Goal: Information Seeking & Learning: Find specific page/section

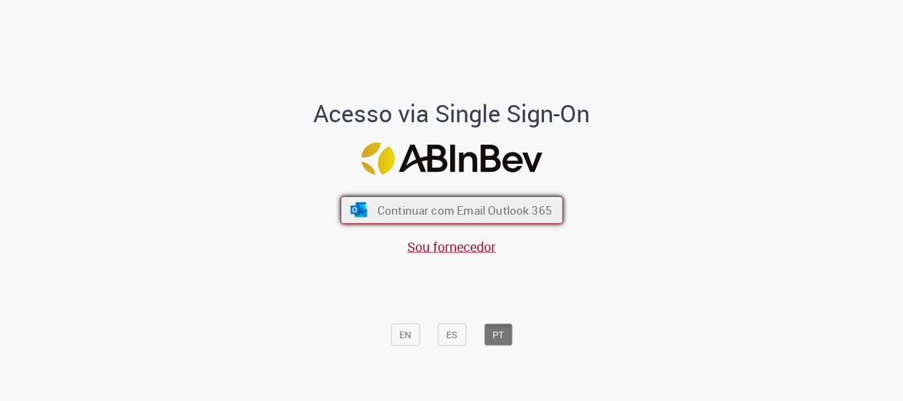
click at [500, 202] on button "Continuar com Email Outlook 365" at bounding box center [451, 210] width 223 height 28
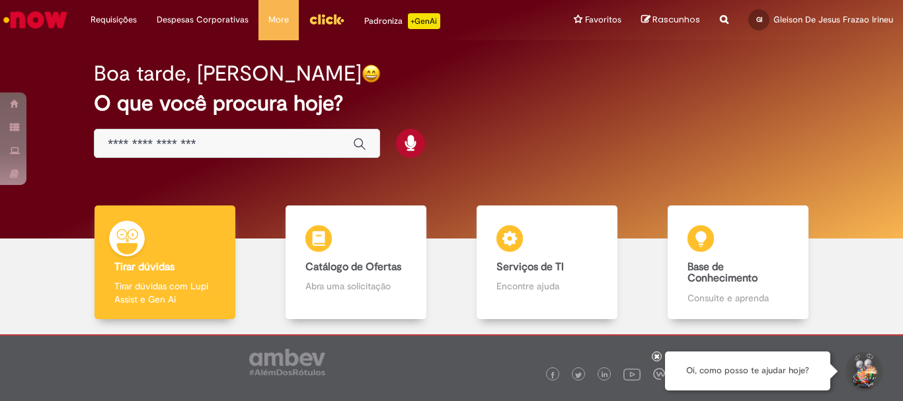
click at [338, 19] on img "Menu Cabeçalho" at bounding box center [327, 19] width 36 height 20
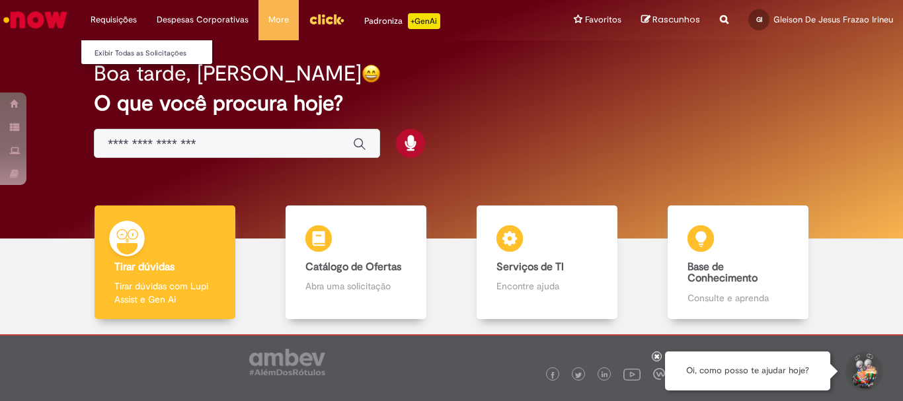
click at [127, 25] on li "Requisições Exibir Todas as Solicitações" at bounding box center [114, 20] width 66 height 40
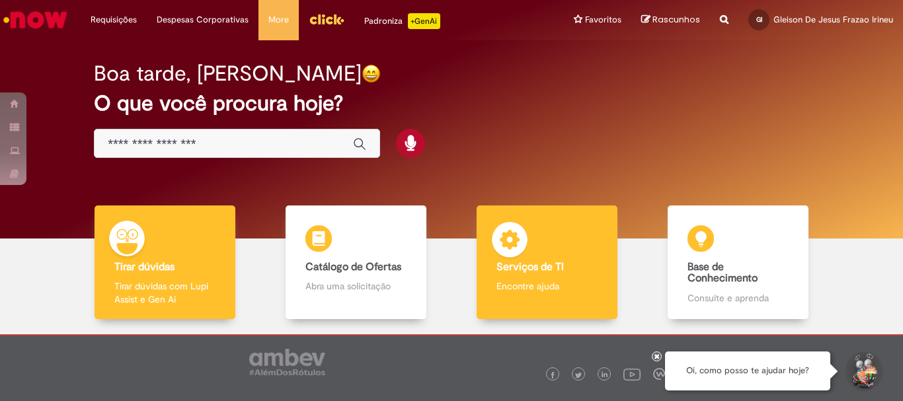
click at [552, 282] on p "Encontre ajuda" at bounding box center [546, 286] width 100 height 13
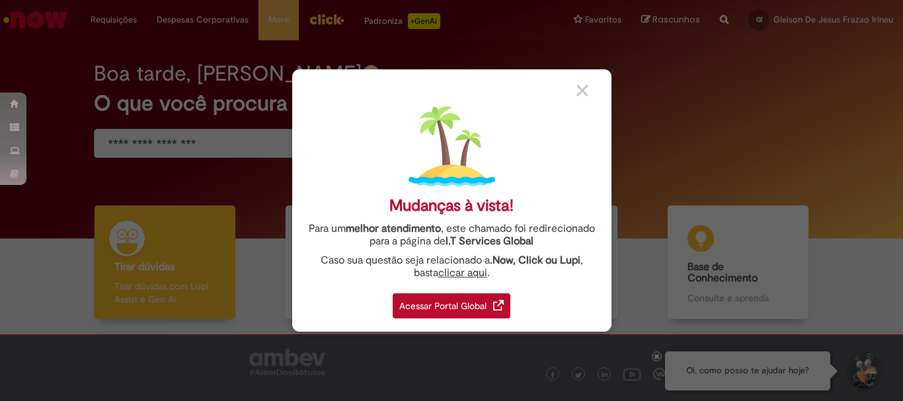
click at [486, 310] on div "Acessar Portal Global" at bounding box center [452, 305] width 118 height 25
